Goal: Communication & Community: Answer question/provide support

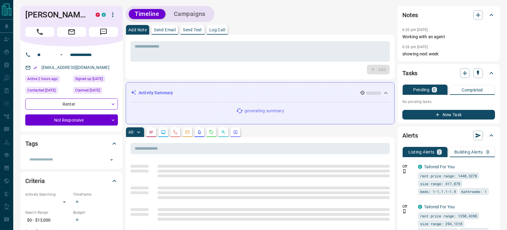
click at [174, 32] on p "Send Email" at bounding box center [165, 30] width 22 height 4
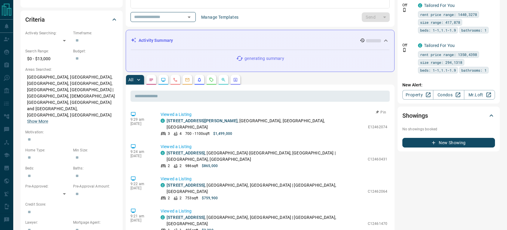
scroll to position [71, 0]
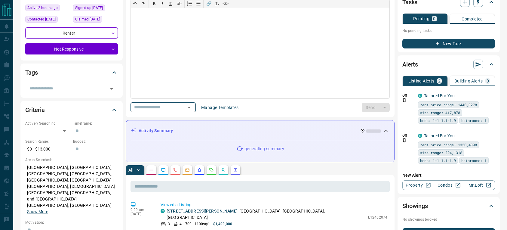
click at [191, 109] on icon "Open" at bounding box center [189, 107] width 7 height 7
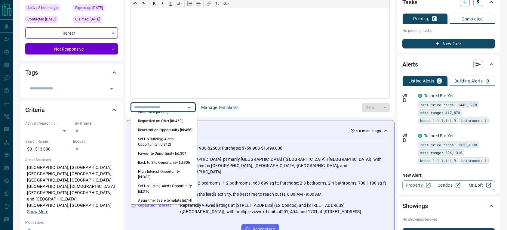
scroll to position [385, 0]
click at [165, 167] on li "Back to Site Opportunity [id:306]" at bounding box center [164, 162] width 66 height 9
type input "**********"
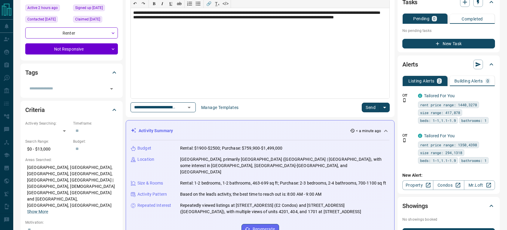
click at [369, 106] on button "Send" at bounding box center [371, 108] width 18 height 10
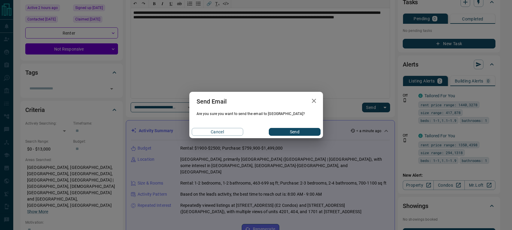
click at [294, 130] on button "Send" at bounding box center [294, 132] width 51 height 8
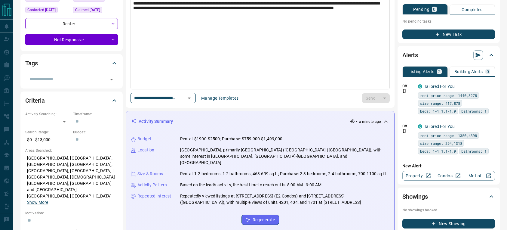
click at [477, 5] on button "Completed" at bounding box center [472, 10] width 45 height 10
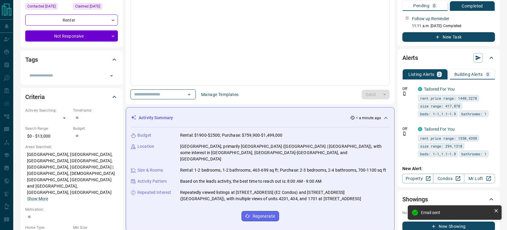
click at [423, 6] on p "Pending" at bounding box center [421, 6] width 16 height 4
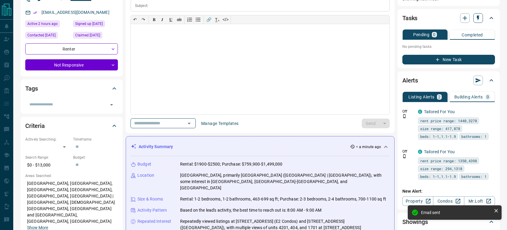
scroll to position [38, 0]
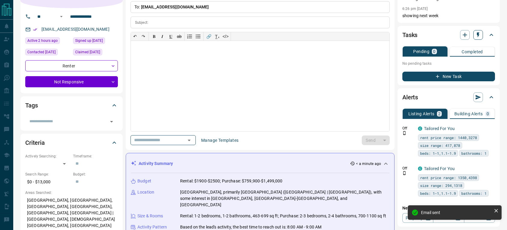
click at [479, 32] on icon "button" at bounding box center [478, 35] width 6 height 6
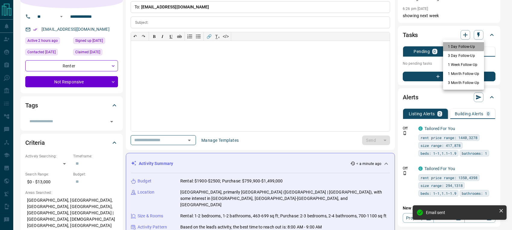
click at [452, 45] on li "1 Day Follow-Up" at bounding box center [463, 46] width 41 height 9
